Goal: Information Seeking & Learning: Check status

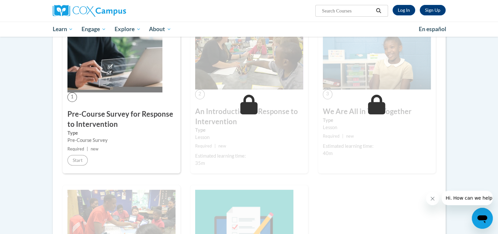
scroll to position [127, 0]
click at [409, 10] on link "Log In" at bounding box center [404, 10] width 23 height 10
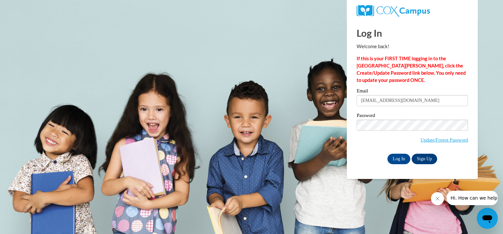
type input "vandykem@kmsd.edu"
click at [388, 154] on input "Log In" at bounding box center [399, 159] width 23 height 10
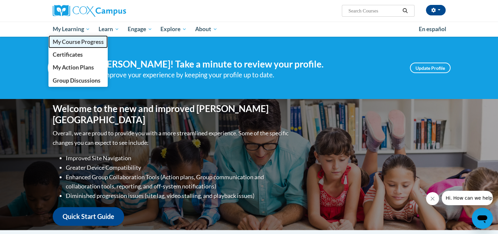
click at [86, 43] on span "My Course Progress" at bounding box center [77, 41] width 51 height 7
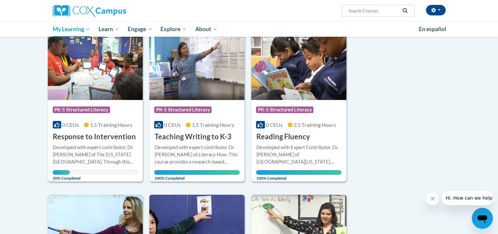
scroll to position [90, 0]
click at [105, 75] on img at bounding box center [95, 66] width 95 height 67
